Goal: Task Accomplishment & Management: Complete application form

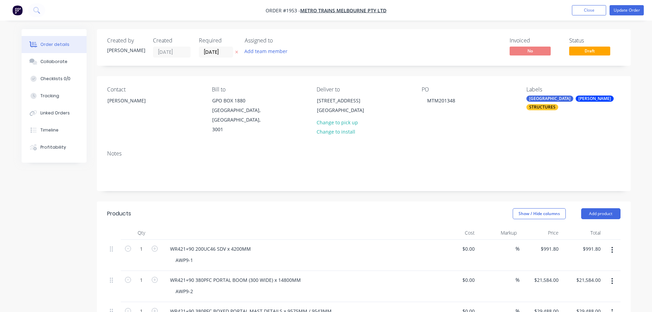
click at [580, 51] on span "Draft" at bounding box center [589, 51] width 41 height 9
click at [617, 9] on button "Update Order" at bounding box center [627, 10] width 34 height 10
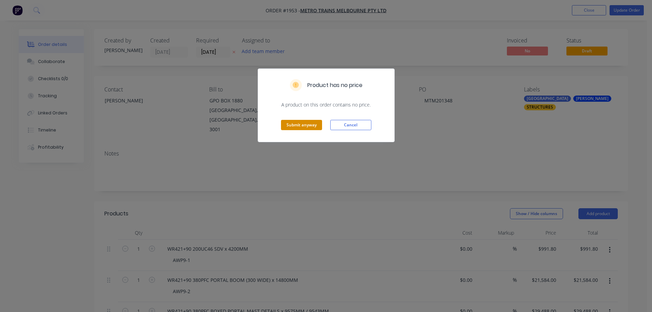
click at [295, 124] on button "Submit anyway" at bounding box center [301, 125] width 41 height 10
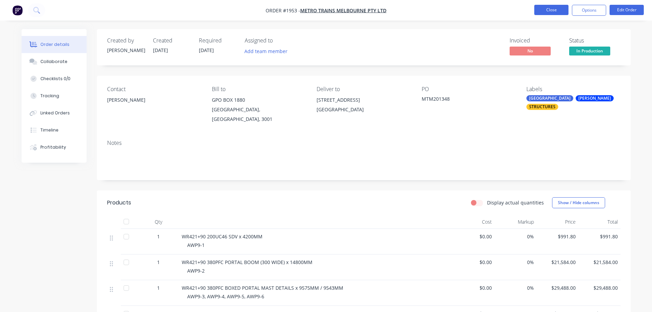
click at [549, 12] on button "Close" at bounding box center [552, 10] width 34 height 10
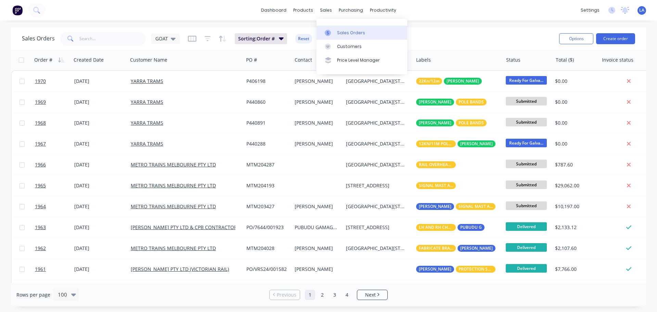
click at [342, 32] on div "Sales Orders" at bounding box center [351, 33] width 28 height 6
click at [611, 41] on button "Create order" at bounding box center [615, 38] width 39 height 11
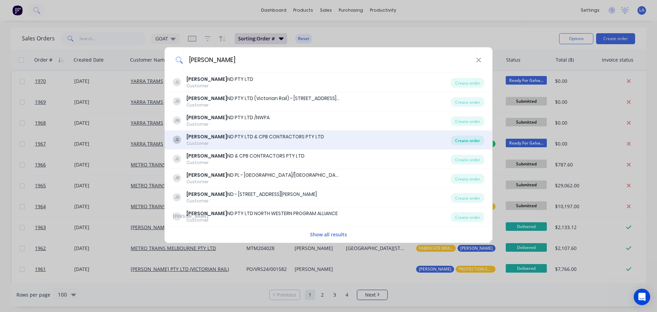
type input "john holla"
click at [461, 140] on div "Create order" at bounding box center [467, 141] width 33 height 10
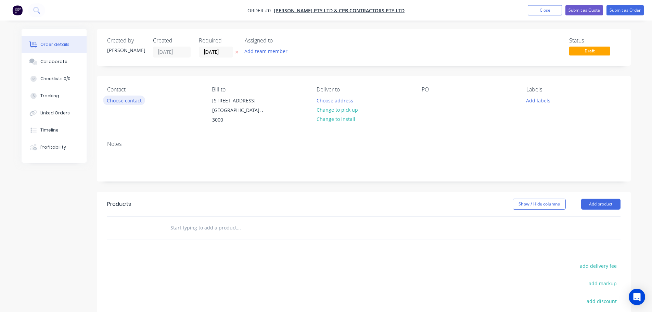
click at [134, 100] on button "Choose contact" at bounding box center [124, 100] width 42 height 9
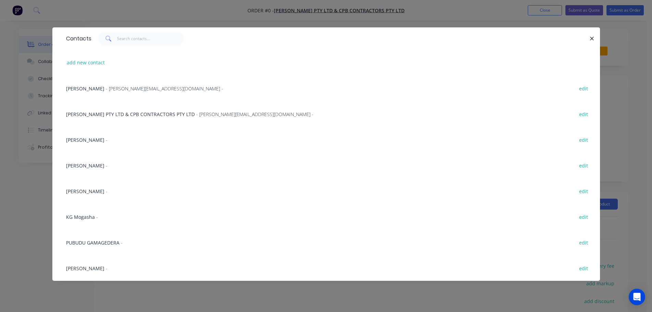
click at [113, 239] on div "PUBUDU GAMAGEDERA -" at bounding box center [94, 242] width 56 height 7
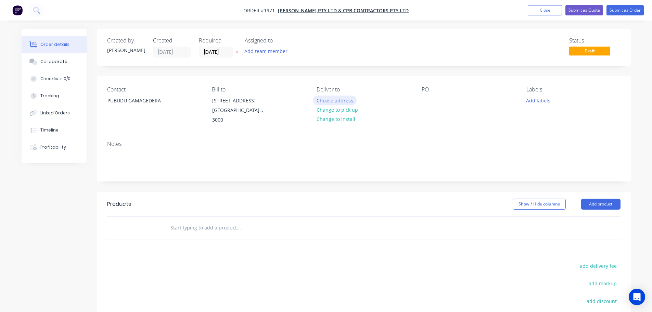
click at [321, 101] on button "Choose address" at bounding box center [335, 100] width 44 height 9
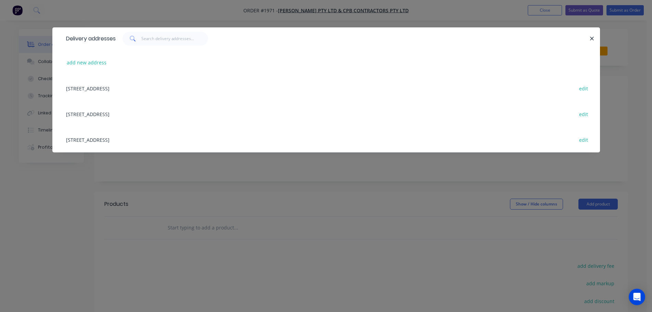
click at [141, 117] on div "1-39 HOBSONS ROAD, KENSINGTON, Victoria, Australia, 3031 edit" at bounding box center [326, 114] width 527 height 26
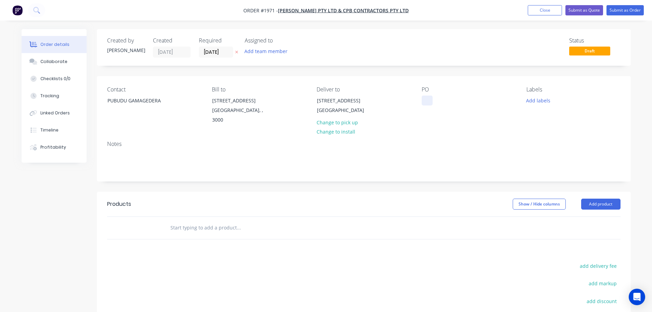
click at [432, 99] on div at bounding box center [427, 101] width 11 height 10
click at [526, 96] on button "Add labels" at bounding box center [539, 100] width 32 height 9
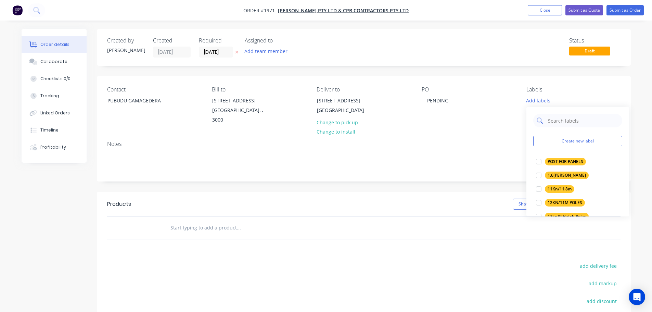
click at [562, 116] on input "text" at bounding box center [584, 121] width 72 height 14
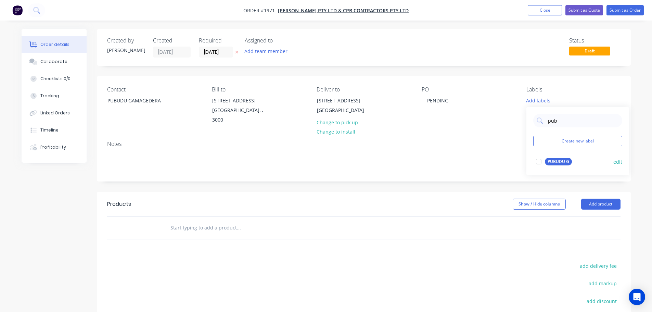
click at [563, 164] on div "PUBUDU G" at bounding box center [558, 162] width 27 height 8
click at [569, 120] on input "pub" at bounding box center [584, 117] width 72 height 14
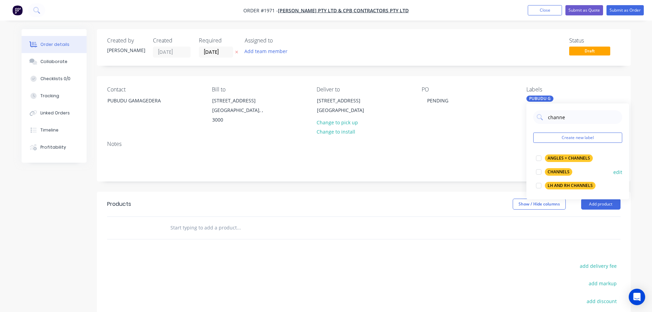
type input "channe"
click at [561, 169] on div "CHANNELS" at bounding box center [558, 172] width 27 height 8
click at [469, 139] on div "Notes" at bounding box center [364, 158] width 534 height 46
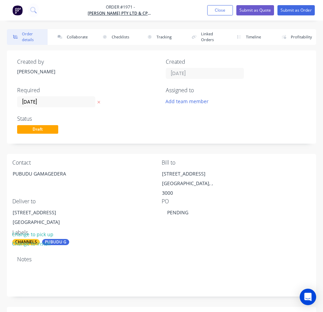
click at [98, 101] on icon at bounding box center [99, 102] width 3 height 3
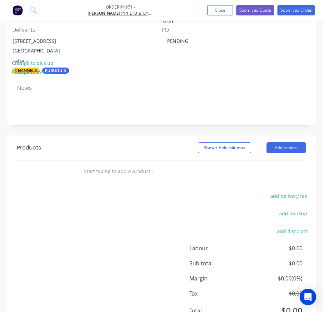
scroll to position [199, 0]
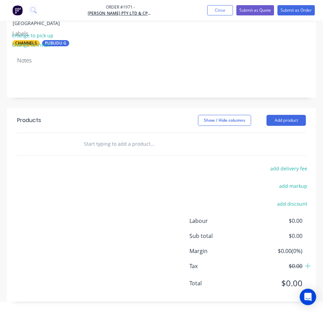
click at [116, 144] on input "text" at bounding box center [135, 144] width 103 height 14
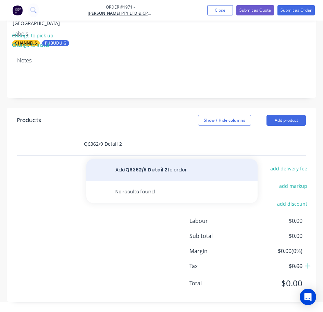
type input "Q6362/9 Detail 2"
click at [132, 166] on button "Add Q6362/9 Detail 2 to order" at bounding box center [171, 170] width 171 height 22
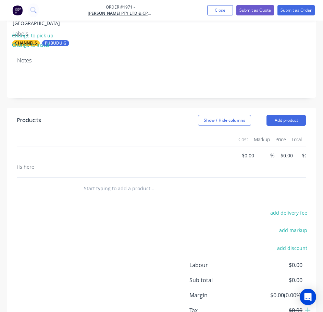
scroll to position [0, 125]
click at [181, 156] on div "1 Q6362/9 Detail 2 $0.00 $0.00 % 0 $0.00 $0.00 $0.00" at bounding box center [36, 161] width 289 height 31
type input "$196.00"
click at [228, 165] on div "$0.00 $0.00" at bounding box center [231, 161] width 21 height 31
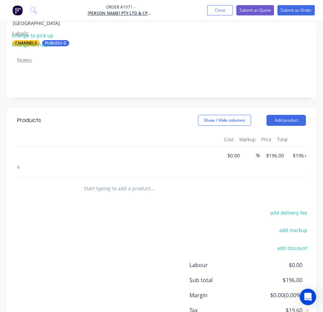
scroll to position [0, 0]
click at [68, 154] on button "button" at bounding box center [64, 154] width 9 height 7
type input "2"
type input "$392.00"
click at [115, 193] on input "text" at bounding box center [135, 188] width 103 height 14
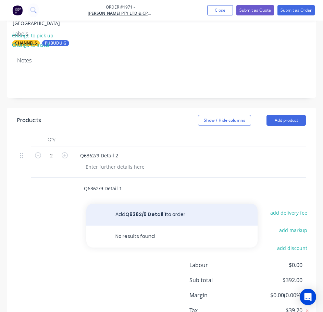
type input "Q6362/9 Detail 1"
click at [121, 220] on button "Add Q6362/9 Detail 1 to order" at bounding box center [171, 214] width 171 height 22
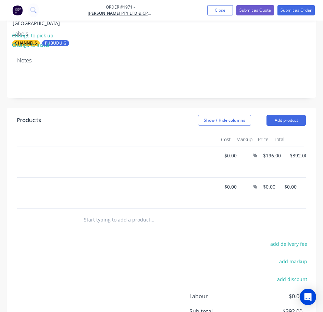
scroll to position [0, 149]
click at [156, 188] on div "1 Q6362/9 Detail 1 $0.00 $0.00 % 0 0 $0.00 $0.00" at bounding box center [12, 192] width 289 height 31
type input "$234.00"
click at [249, 238] on div "Products Show / Hide columns Add product Qty Cost Markup Price Total 2 Q6362/9 …" at bounding box center [161, 242] width 309 height 269
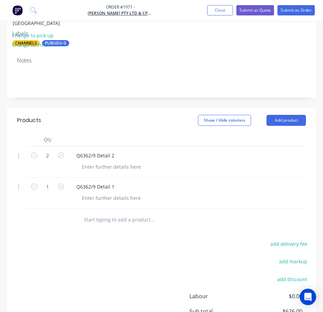
scroll to position [0, 0]
click at [102, 222] on input "text" at bounding box center [135, 220] width 103 height 14
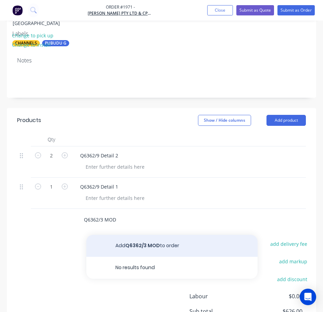
type input "Q6362/3 MOD"
click at [122, 252] on button "Add Q6362/3 MOD to order" at bounding box center [171, 246] width 171 height 22
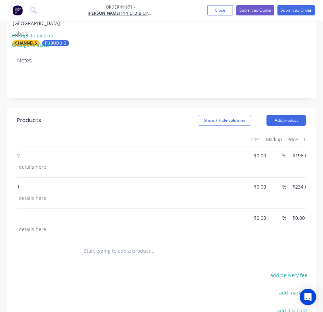
scroll to position [0, 149]
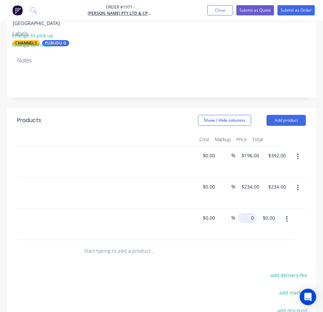
click at [247, 218] on input "0" at bounding box center [249, 218] width 16 height 10
type input "$218.00"
click at [255, 246] on div at bounding box center [161, 251] width 289 height 22
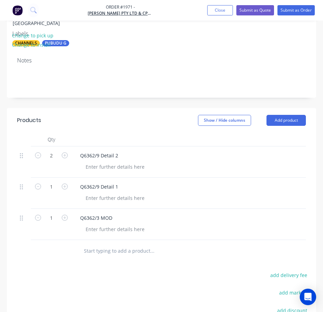
click at [114, 256] on input "text" at bounding box center [135, 251] width 103 height 14
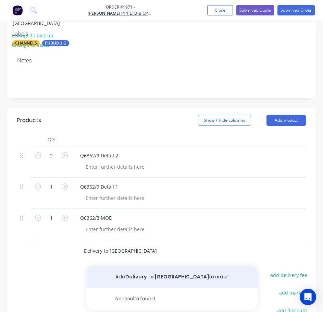
type input "Delivery to Kensignton"
click at [121, 278] on button "Add Delivery to Kensignton to order" at bounding box center [171, 277] width 171 height 22
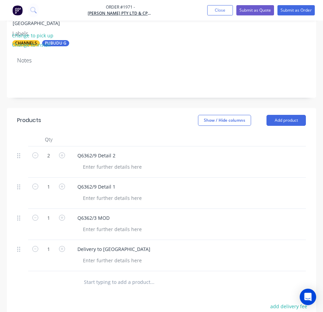
scroll to position [0, 4]
click at [122, 249] on div "Delivery to Kensignton" at bounding box center [112, 249] width 84 height 10
click at [117, 249] on div "Delivery to Kensignton" at bounding box center [112, 249] width 84 height 10
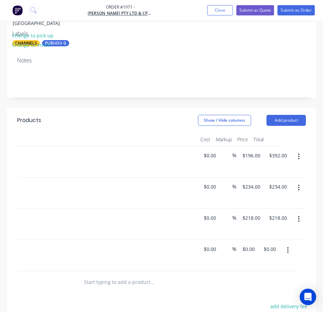
scroll to position [0, 149]
click at [156, 248] on div "1 Delivery to Kensington $0.00 $0.00 % 0 $0.00 $0.00 $0.00" at bounding box center [12, 255] width 289 height 31
type input "$190.00"
click at [234, 288] on div at bounding box center [163, 282] width 171 height 14
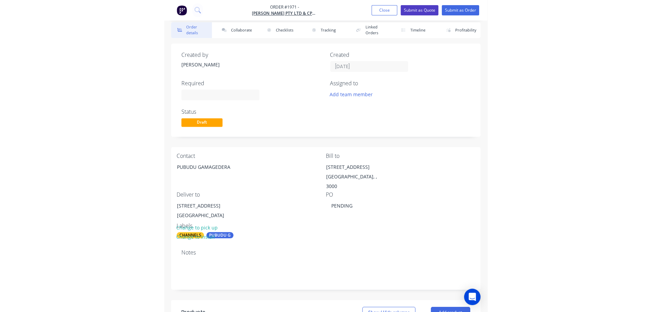
scroll to position [0, 0]
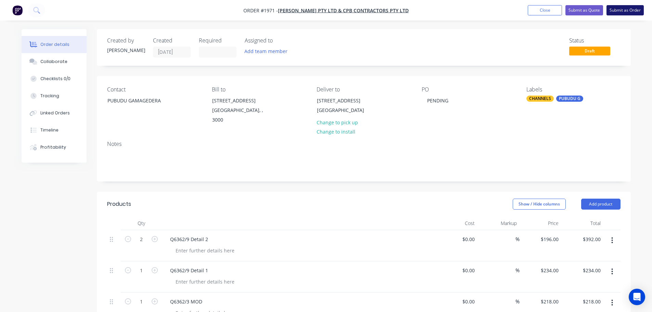
click at [617, 10] on button "Submit as Order" at bounding box center [625, 10] width 37 height 10
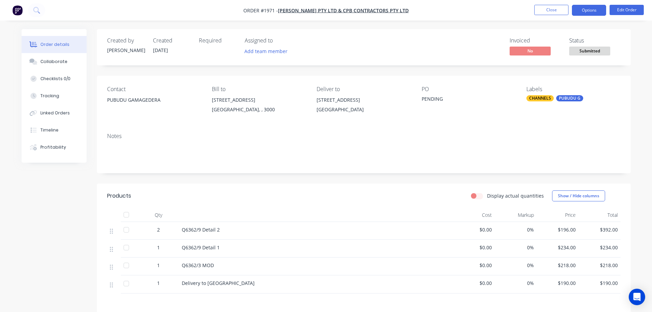
click at [581, 15] on button "Options" at bounding box center [589, 10] width 34 height 11
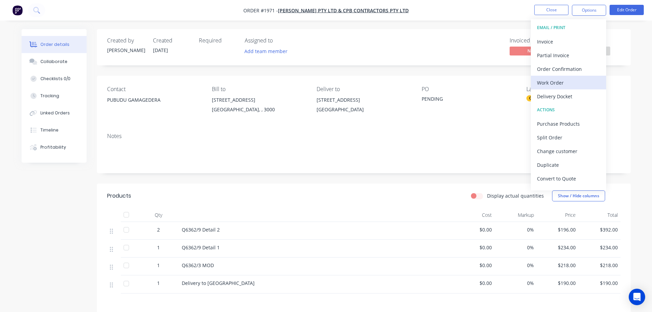
click at [568, 86] on div "Work Order" at bounding box center [568, 83] width 63 height 10
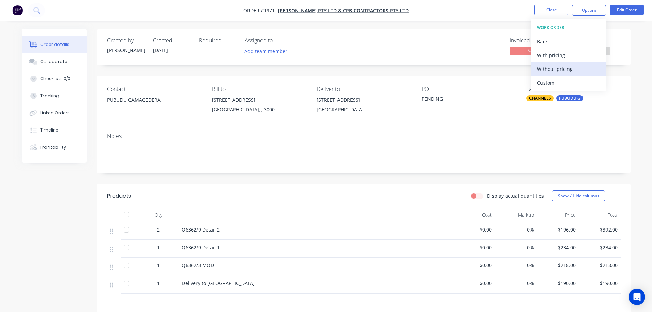
click at [574, 72] on div "Without pricing" at bounding box center [568, 69] width 63 height 10
